Goal: Complete application form

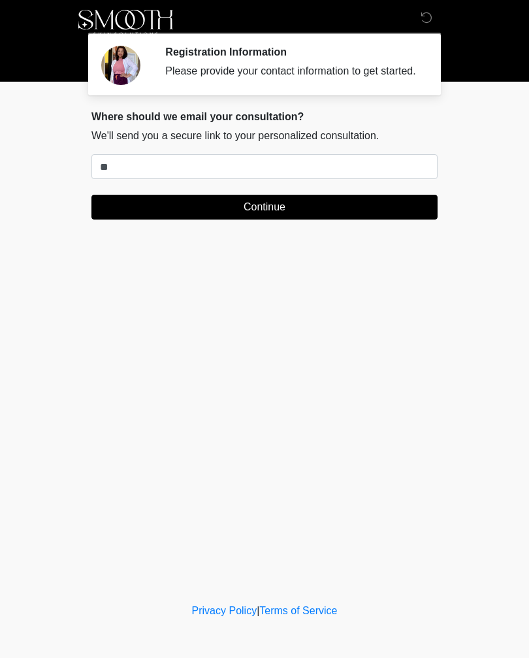
type input "*"
type input "**********"
click at [393, 219] on button "Continue" at bounding box center [264, 207] width 346 height 25
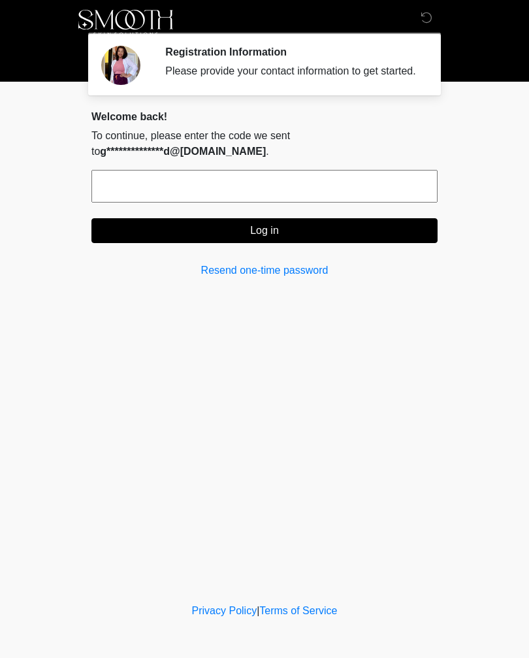
click at [400, 196] on input "text" at bounding box center [264, 186] width 346 height 33
type input "******"
click at [351, 243] on button "Log in" at bounding box center [264, 230] width 346 height 25
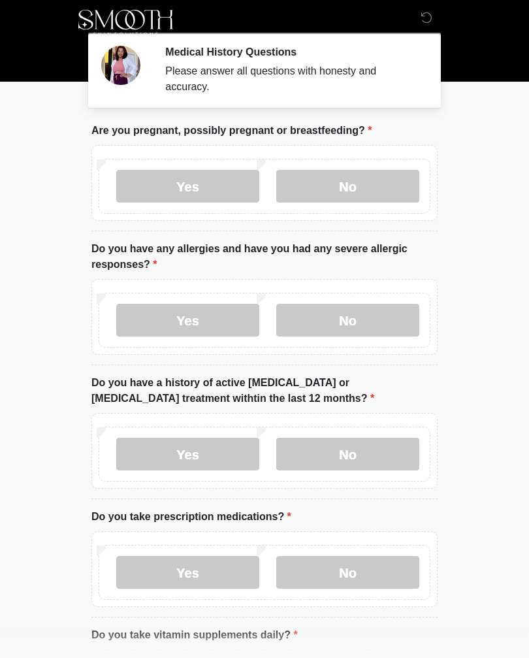
click at [384, 199] on label "No" at bounding box center [347, 186] width 143 height 33
click at [234, 313] on label "Yes" at bounding box center [187, 320] width 143 height 33
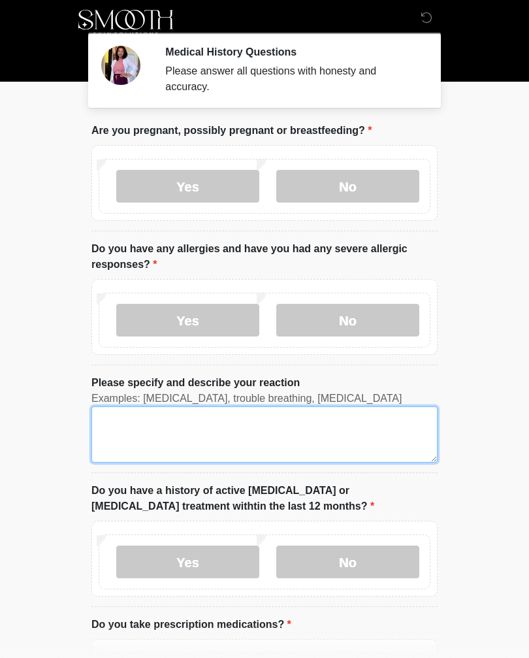
click at [346, 430] on textarea "Please specify and describe your reaction" at bounding box center [264, 434] width 346 height 56
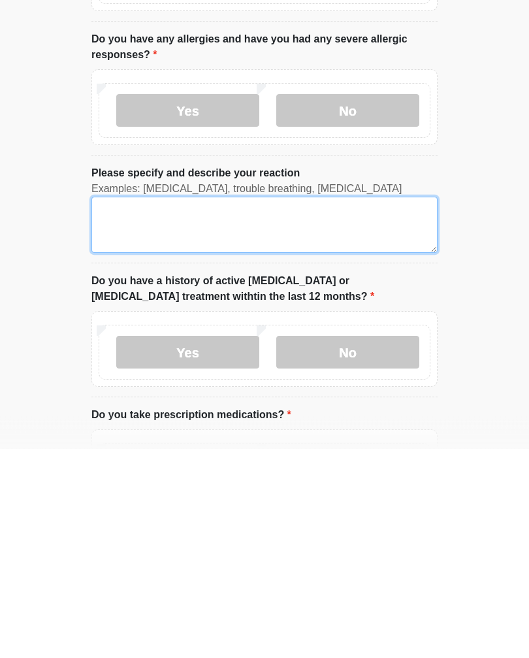
type textarea "*"
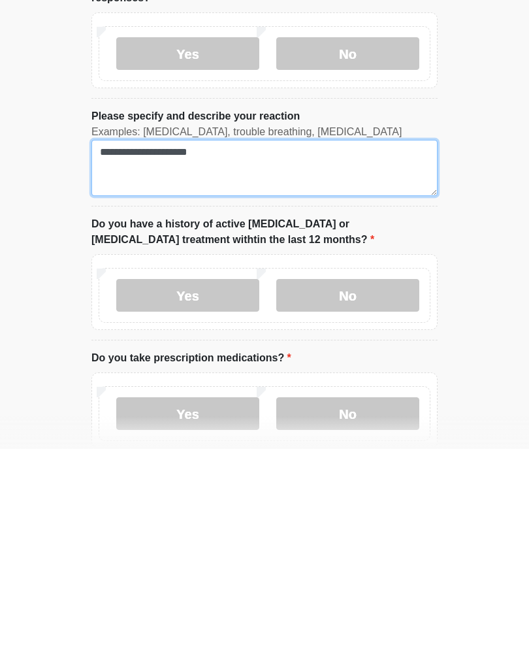
scroll to position [60, 0]
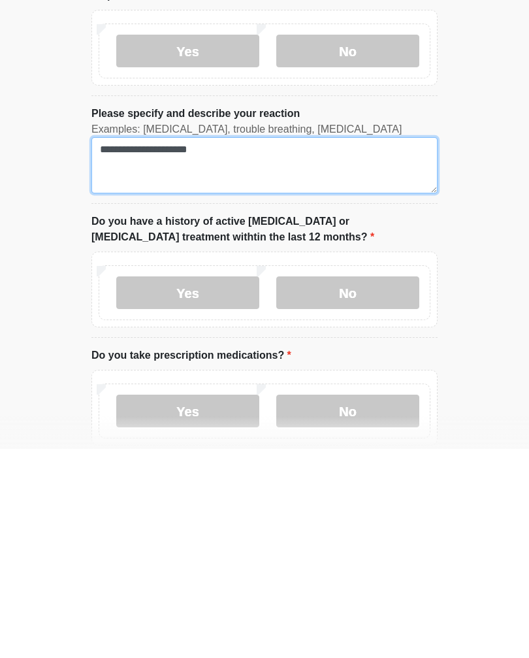
click at [131, 346] on textarea "**********" at bounding box center [264, 374] width 346 height 56
click at [236, 346] on textarea "**********" at bounding box center [264, 374] width 346 height 56
type textarea "**********"
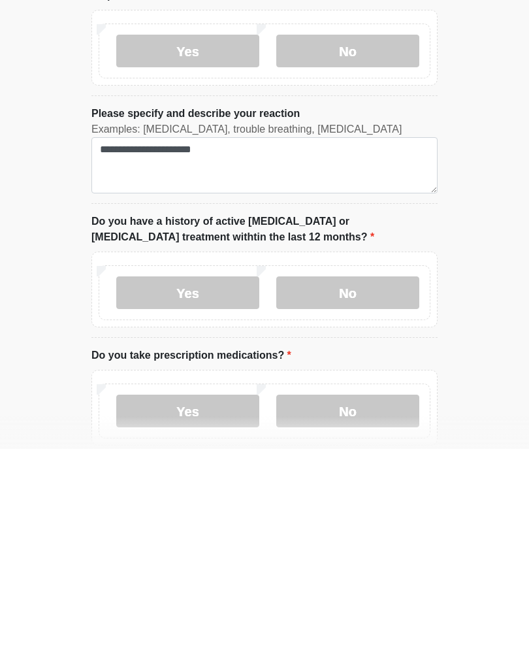
click at [381, 485] on label "No" at bounding box center [347, 501] width 143 height 33
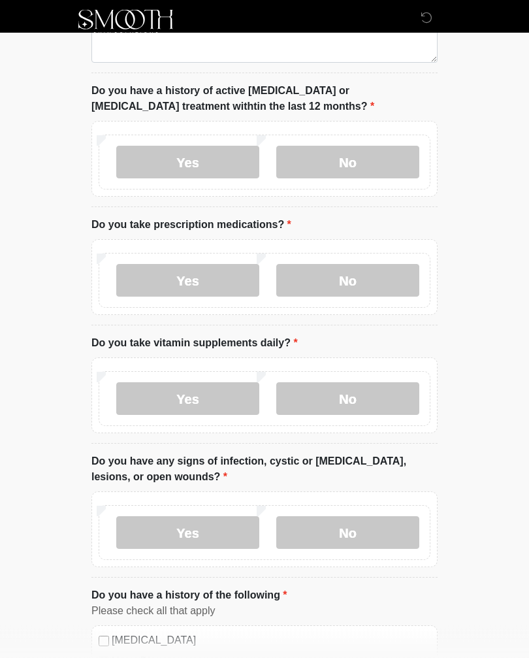
scroll to position [406, 0]
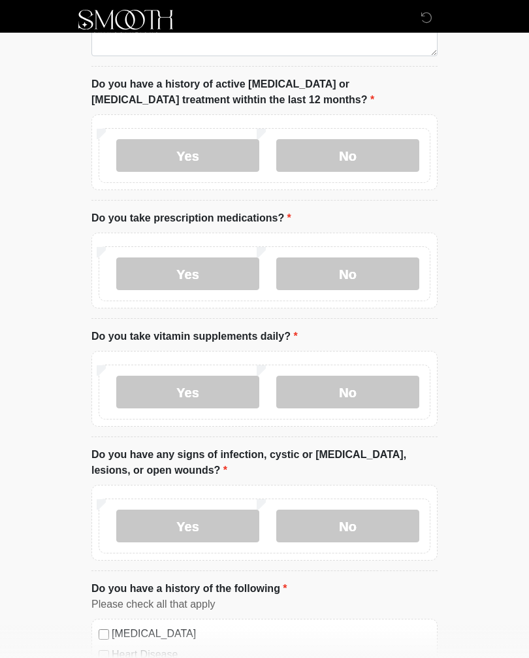
click at [397, 279] on label "No" at bounding box center [347, 273] width 143 height 33
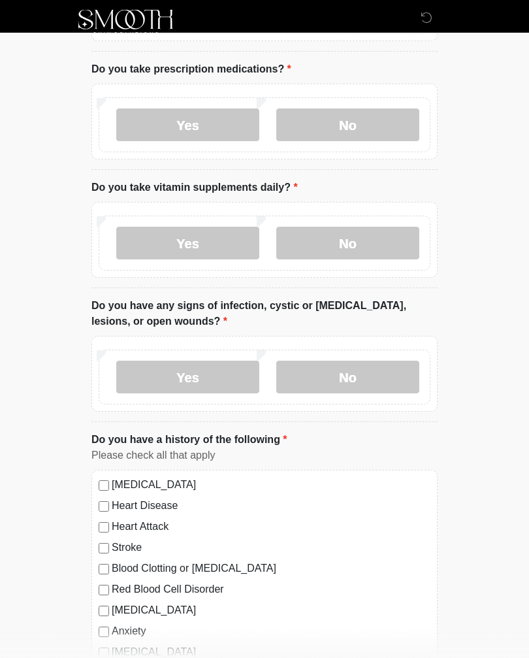
scroll to position [557, 0]
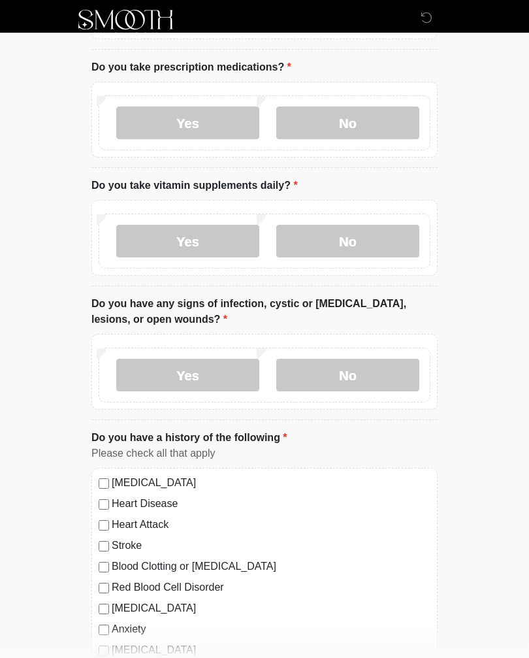
click at [208, 239] on label "Yes" at bounding box center [187, 241] width 143 height 33
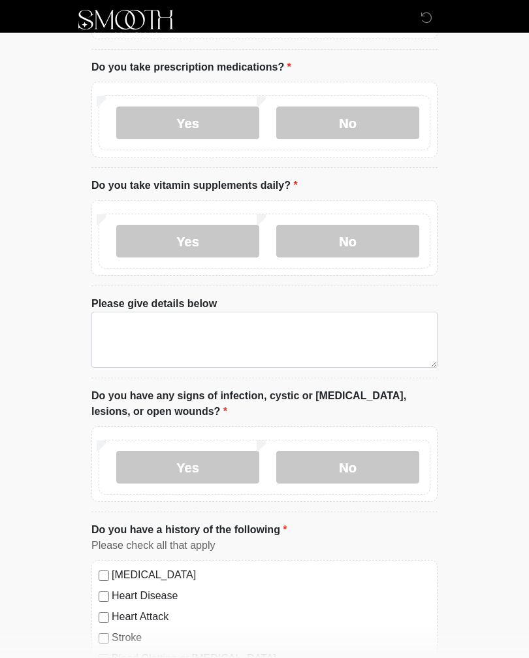
click at [383, 244] on label "No" at bounding box center [347, 241] width 143 height 33
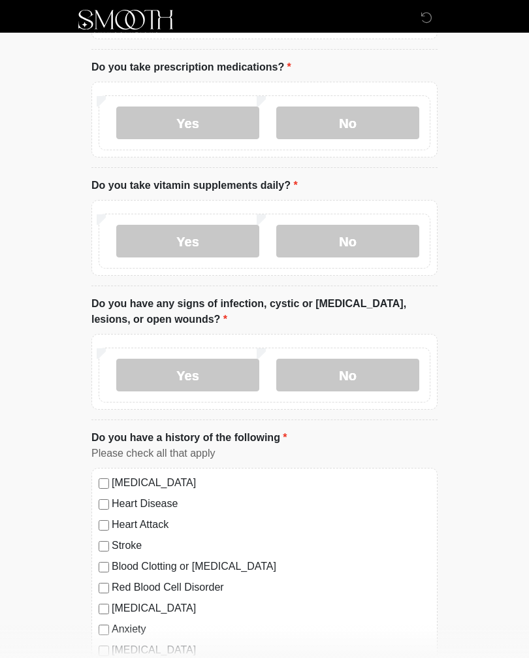
click at [211, 243] on label "Yes" at bounding box center [187, 241] width 143 height 33
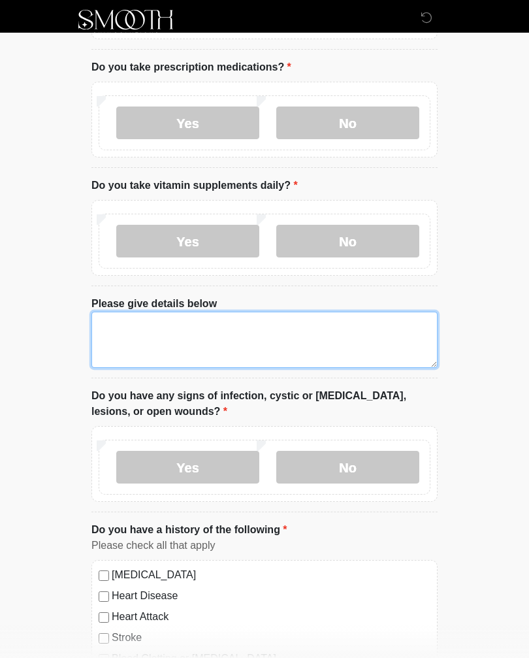
click at [377, 332] on textarea "Please give details below" at bounding box center [264, 340] width 346 height 56
type textarea "*"
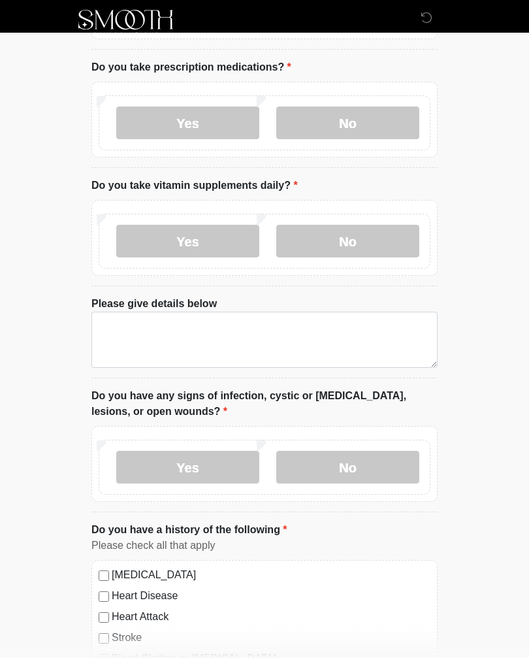
click at [386, 240] on label "No" at bounding box center [347, 241] width 143 height 33
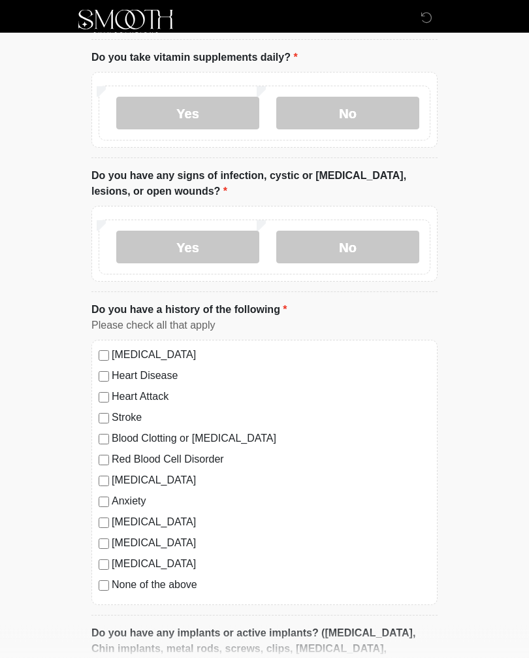
scroll to position [691, 0]
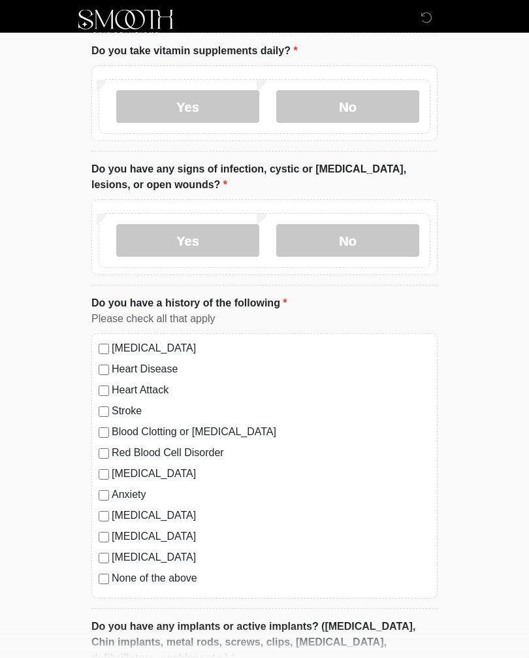
click at [385, 244] on label "No" at bounding box center [347, 241] width 143 height 33
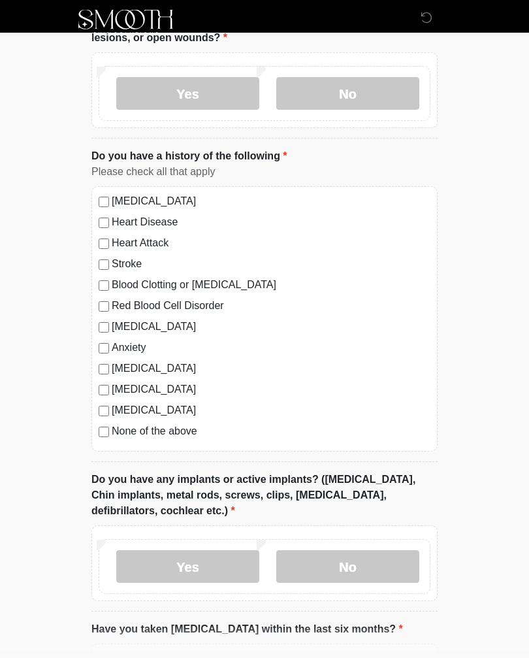
scroll to position [841, 0]
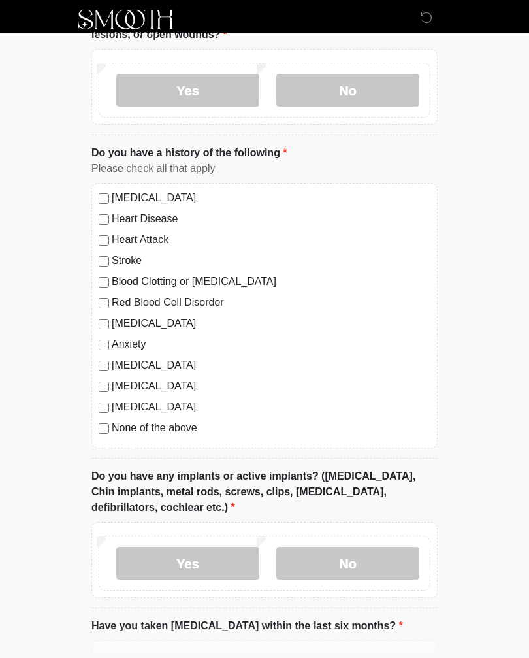
click at [193, 411] on label "[MEDICAL_DATA]" at bounding box center [271, 408] width 319 height 16
click at [116, 433] on label "None of the above" at bounding box center [271, 429] width 319 height 16
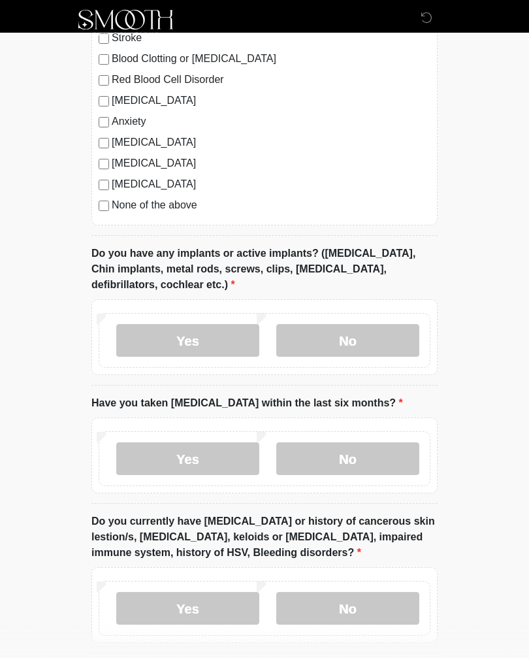
scroll to position [1071, 0]
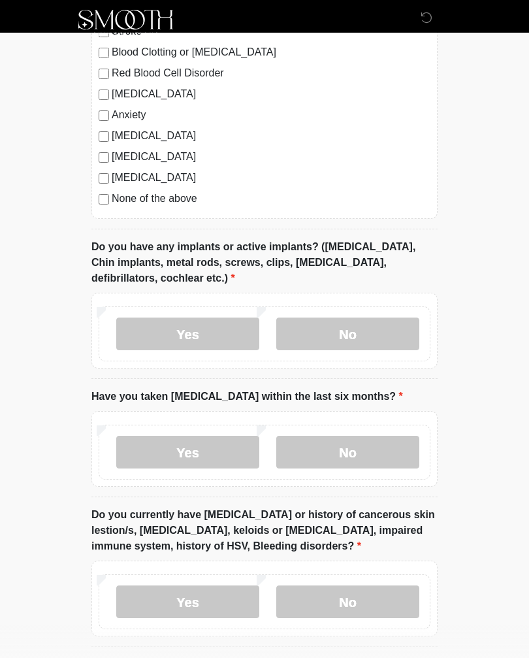
click at [221, 330] on label "Yes" at bounding box center [187, 333] width 143 height 33
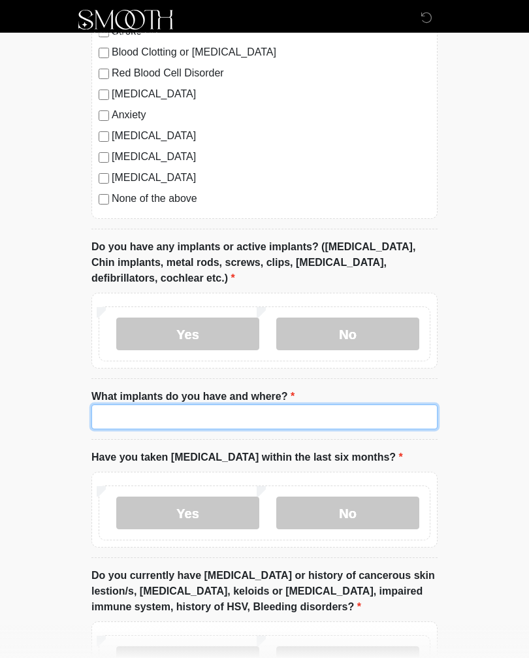
click at [287, 419] on input "What implants do you have and where?" at bounding box center [264, 416] width 346 height 25
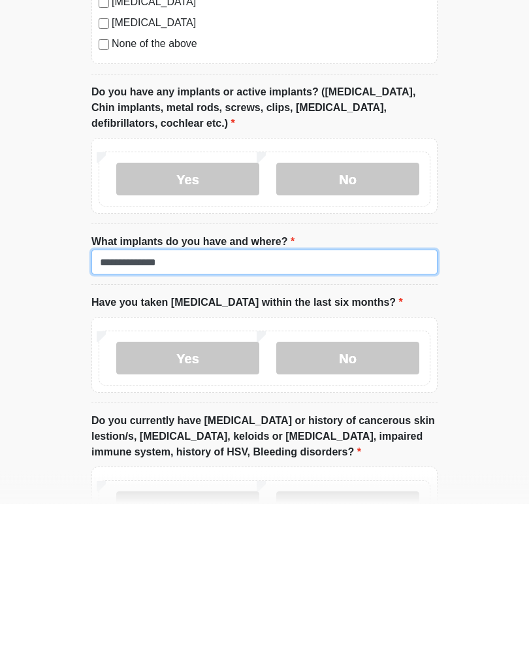
click at [424, 404] on input "**********" at bounding box center [264, 416] width 346 height 25
type input "**********"
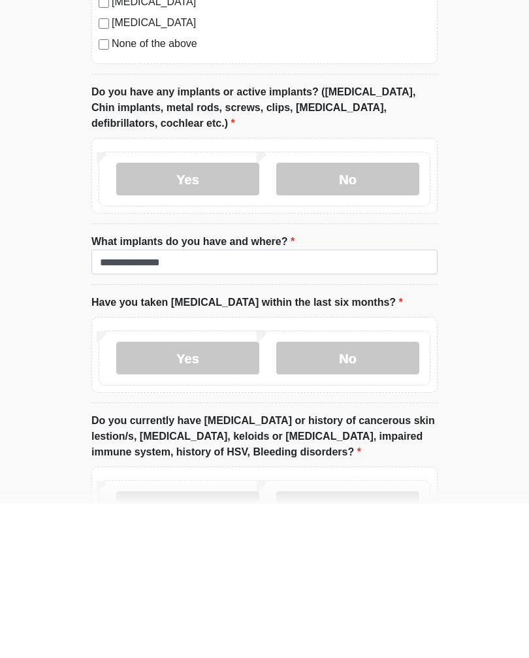
click at [394, 496] on label "No" at bounding box center [347, 512] width 143 height 33
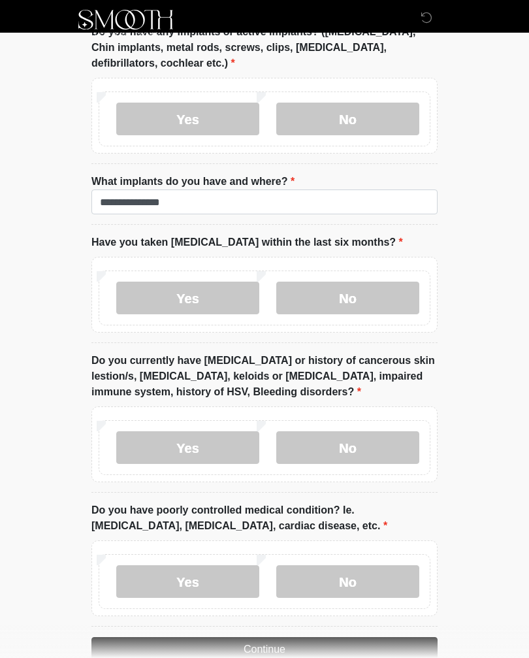
scroll to position [1335, 0]
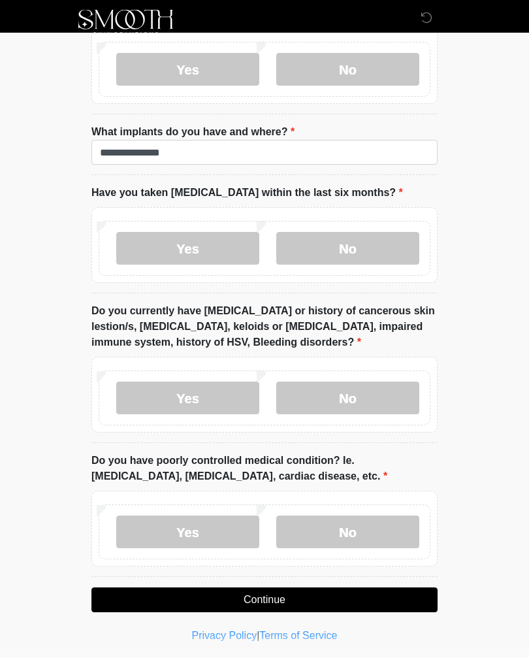
click at [407, 396] on label "No" at bounding box center [347, 398] width 143 height 33
click at [391, 526] on label "No" at bounding box center [347, 532] width 143 height 33
click at [376, 592] on button "Continue" at bounding box center [264, 600] width 346 height 25
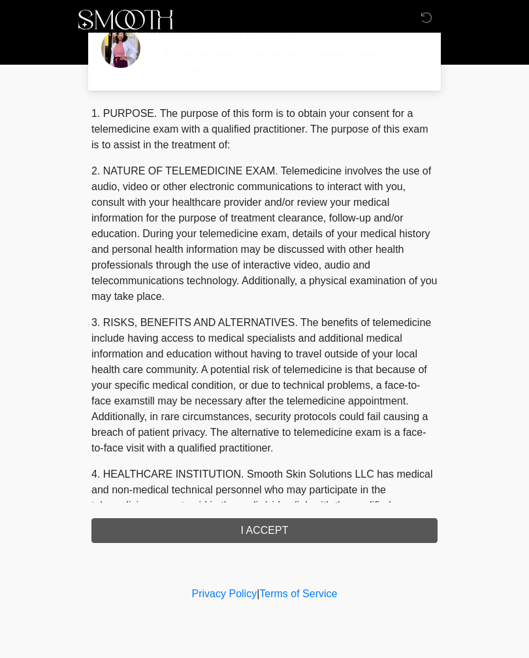
scroll to position [0, 0]
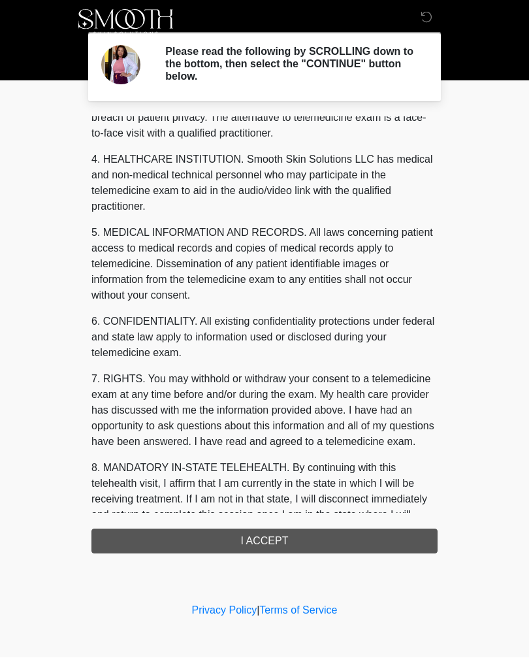
click at [398, 542] on div "1. PURPOSE. The purpose of this form is to obtain your consent for a telemedici…" at bounding box center [264, 335] width 346 height 437
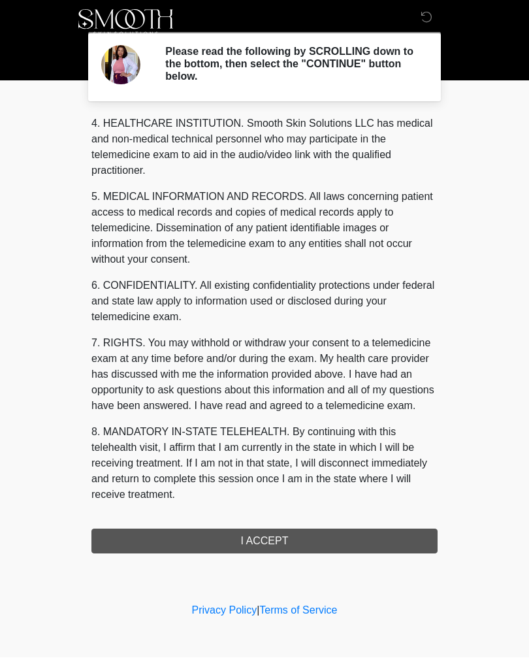
click at [398, 541] on div "1. PURPOSE. The purpose of this form is to obtain your consent for a telemedici…" at bounding box center [264, 335] width 346 height 437
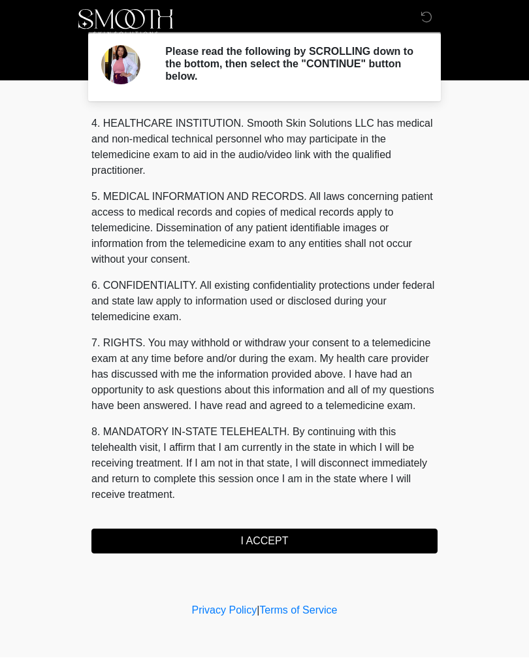
scroll to position [393, 0]
click at [298, 538] on button "I ACCEPT" at bounding box center [264, 541] width 346 height 25
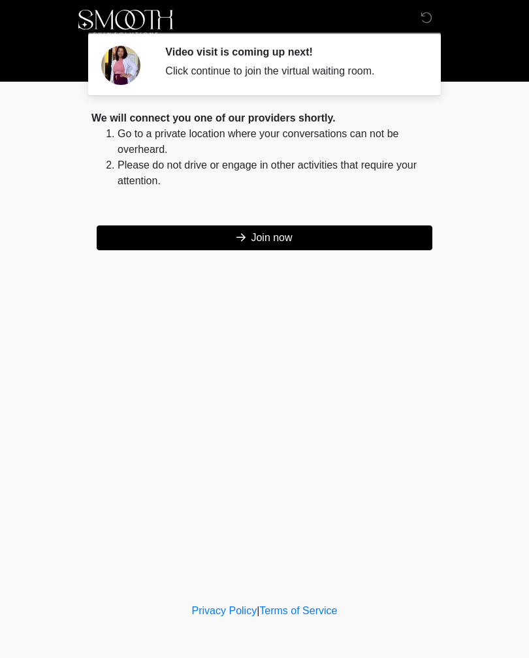
click at [396, 239] on button "Join now" at bounding box center [265, 237] width 336 height 25
